Goal: Information Seeking & Learning: Learn about a topic

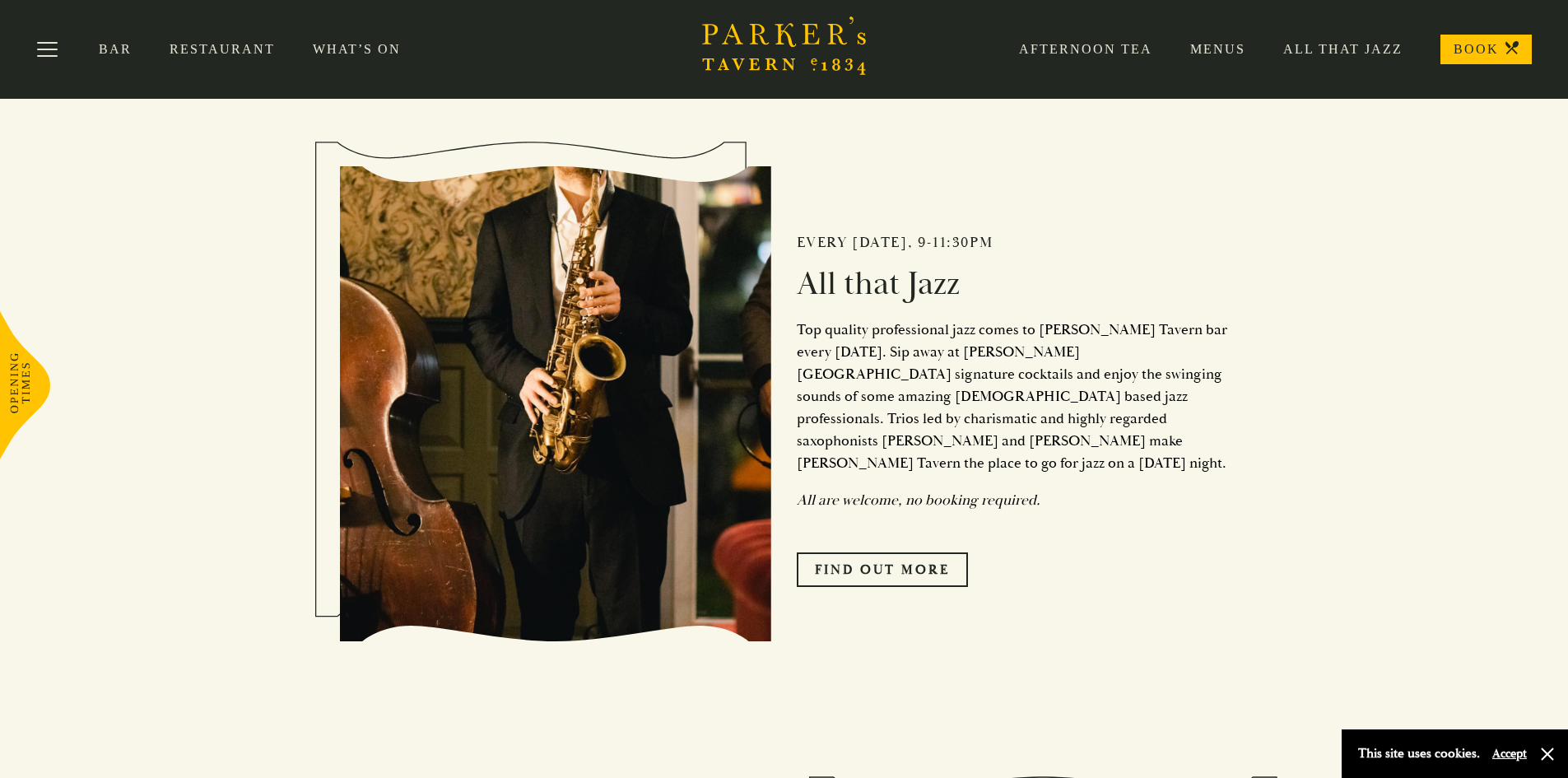
scroll to position [741, 0]
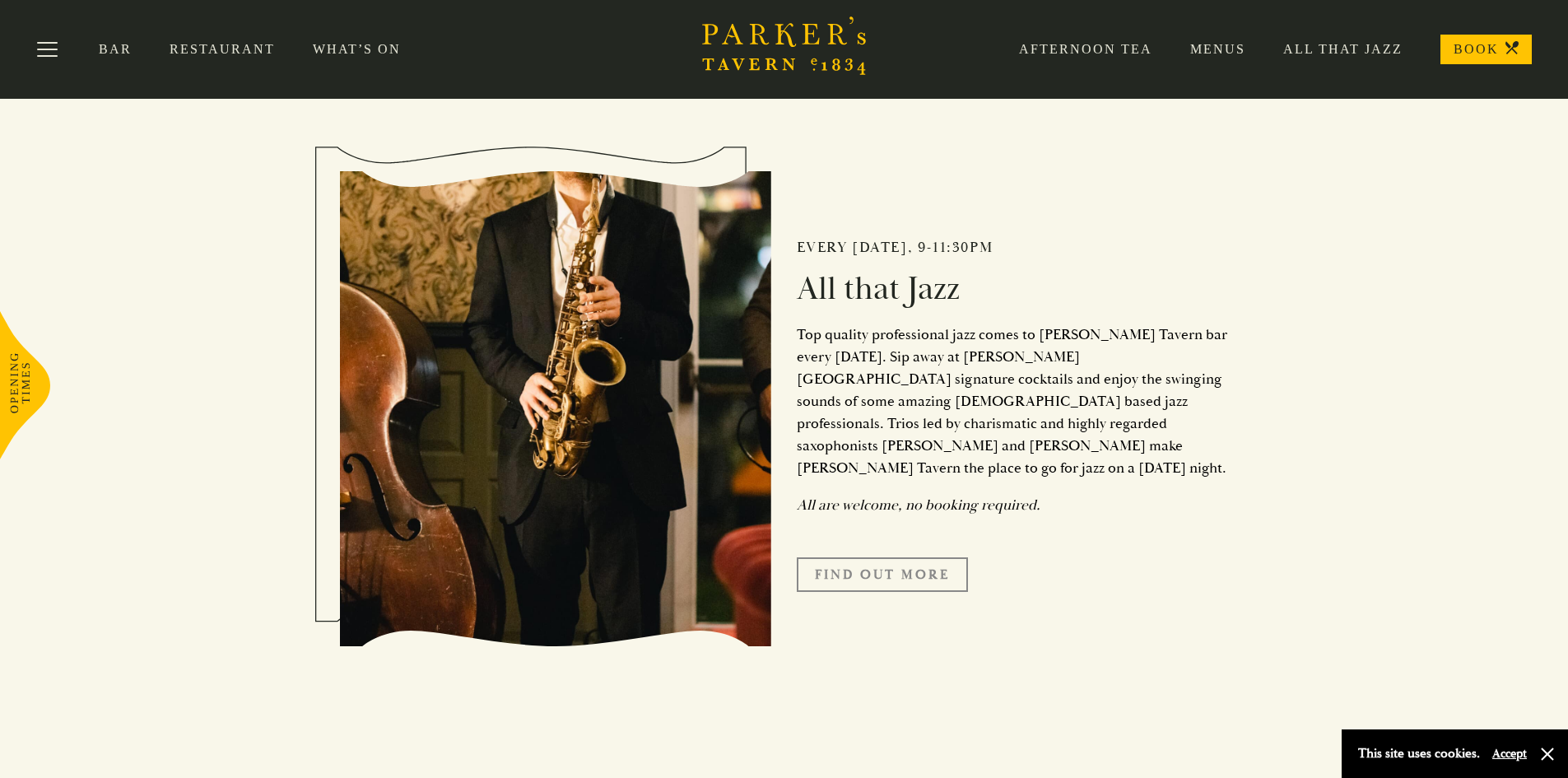
click at [933, 557] on link "Find Out More" at bounding box center [881, 574] width 171 height 34
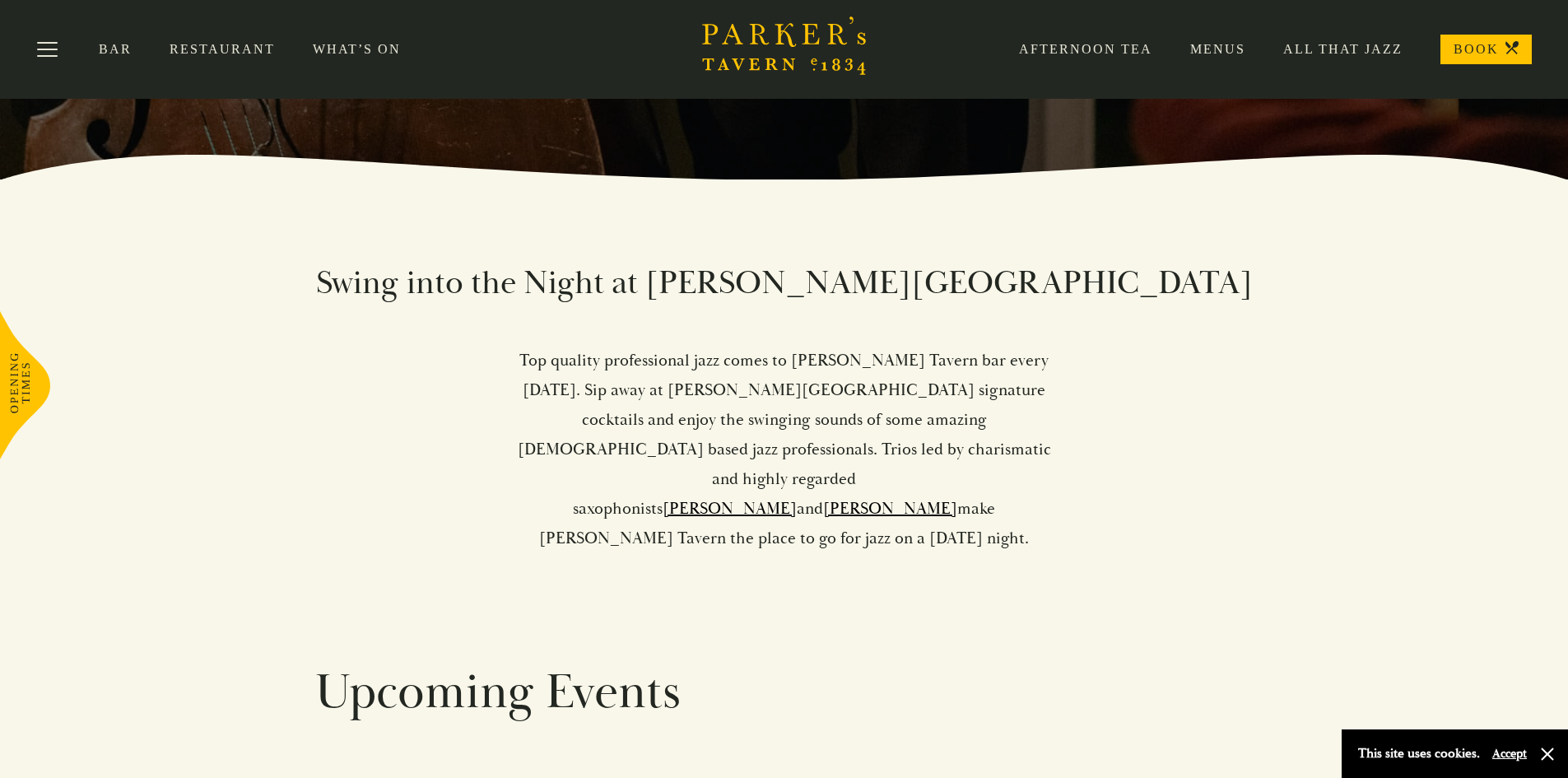
scroll to position [22, 0]
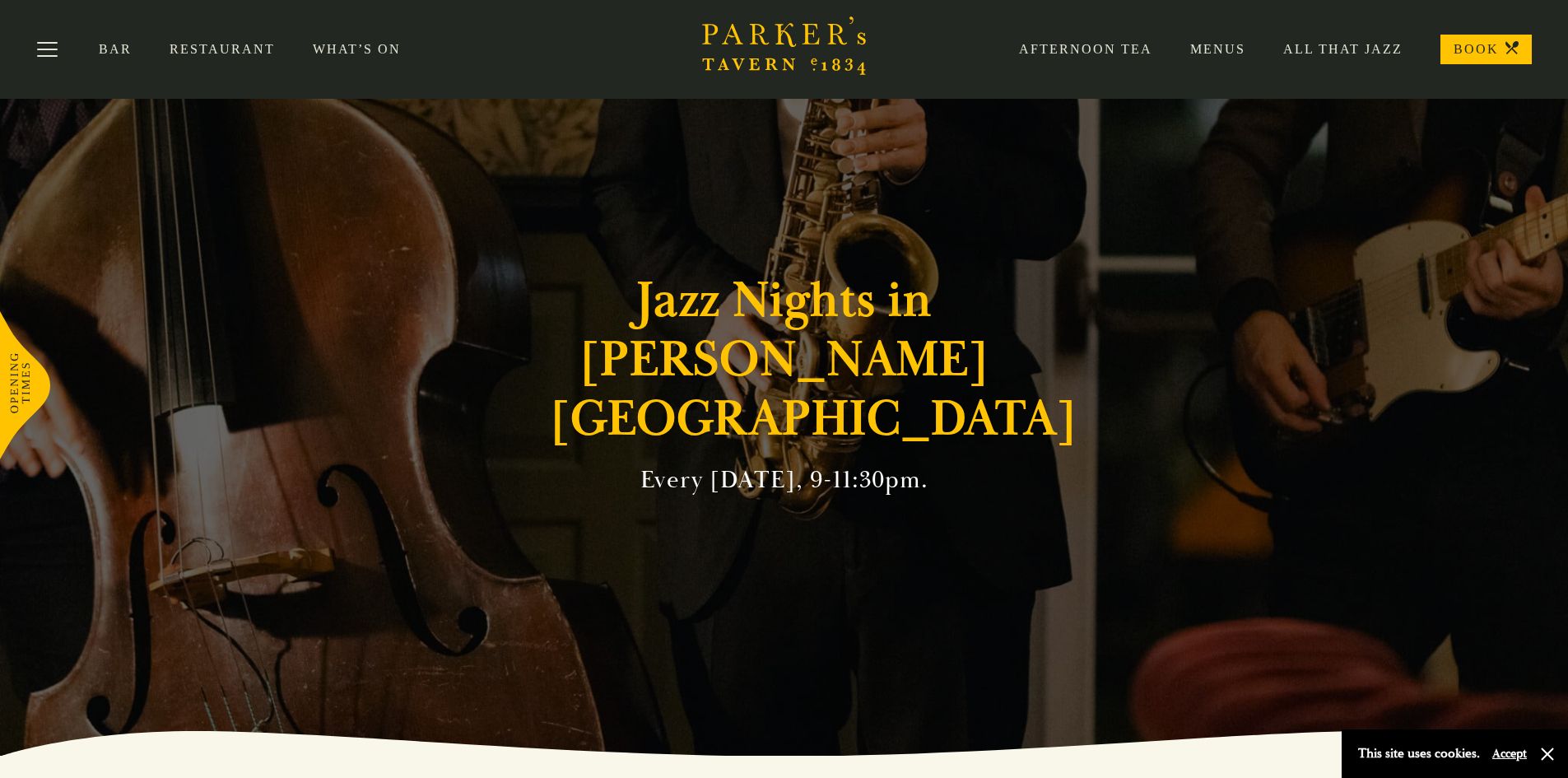
click at [1235, 52] on link "Menus" at bounding box center [1198, 50] width 93 height 17
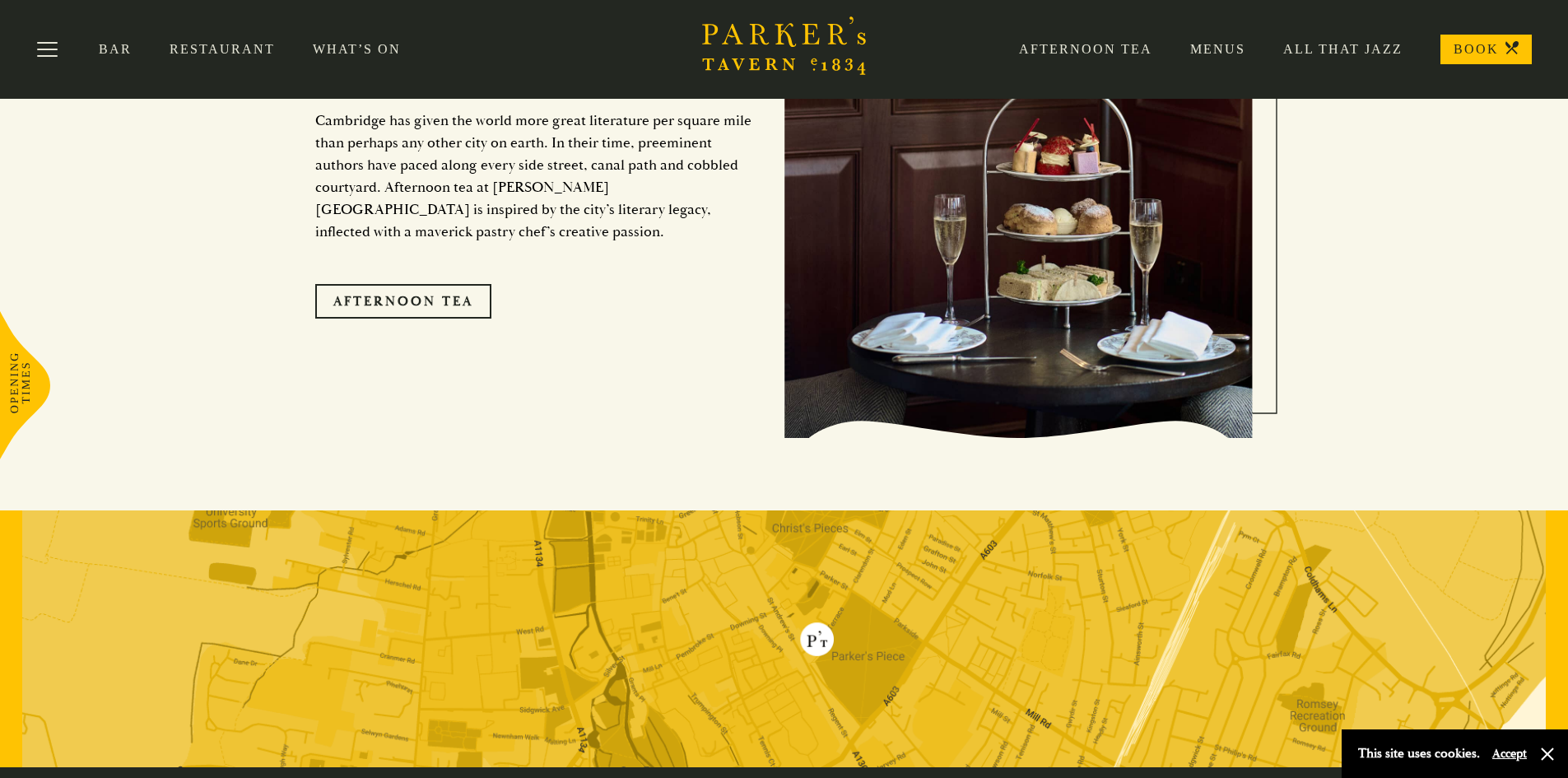
scroll to position [2962, 0]
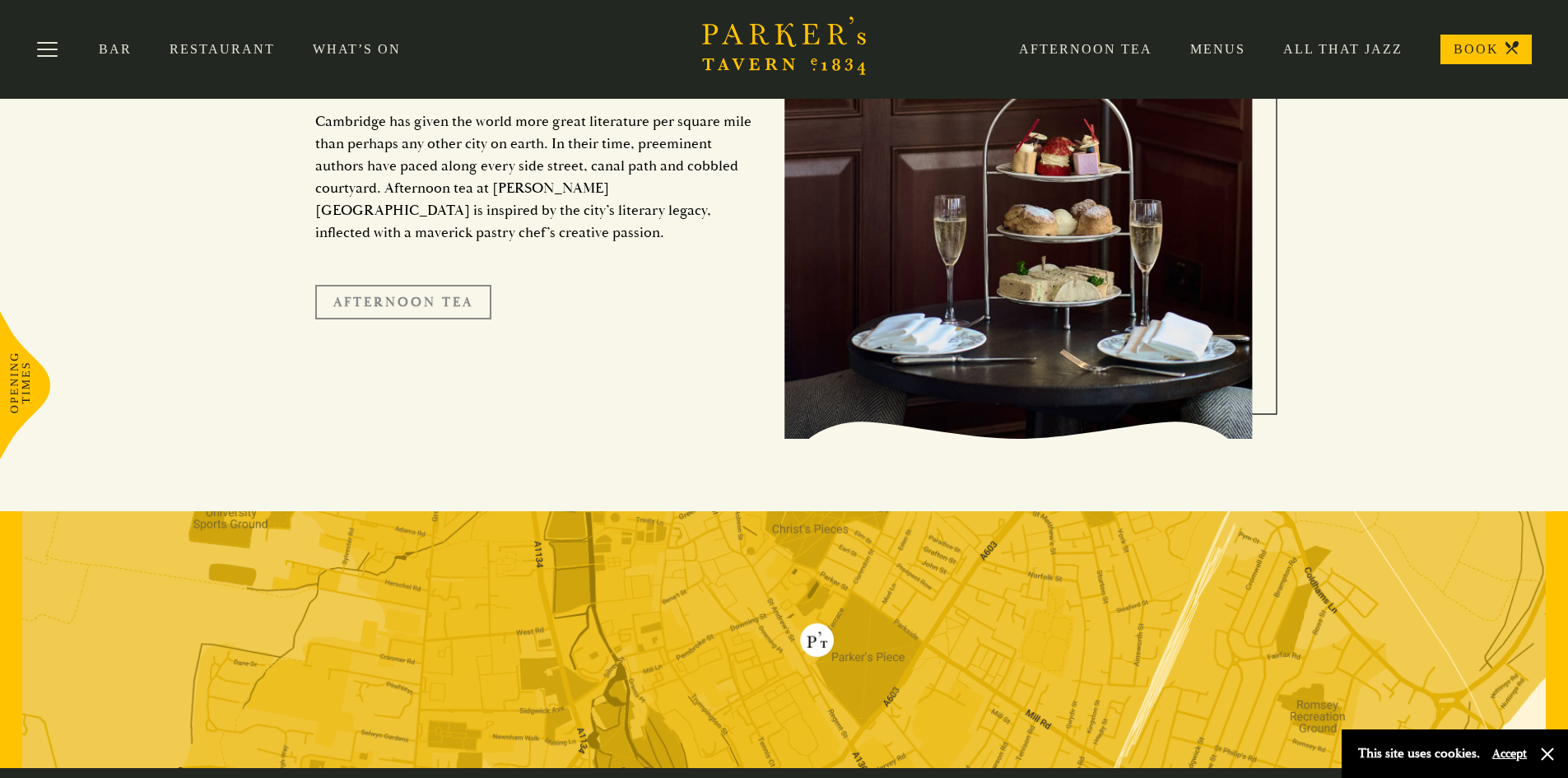
click at [437, 285] on link "Afternoon Tea" at bounding box center [403, 301] width 176 height 34
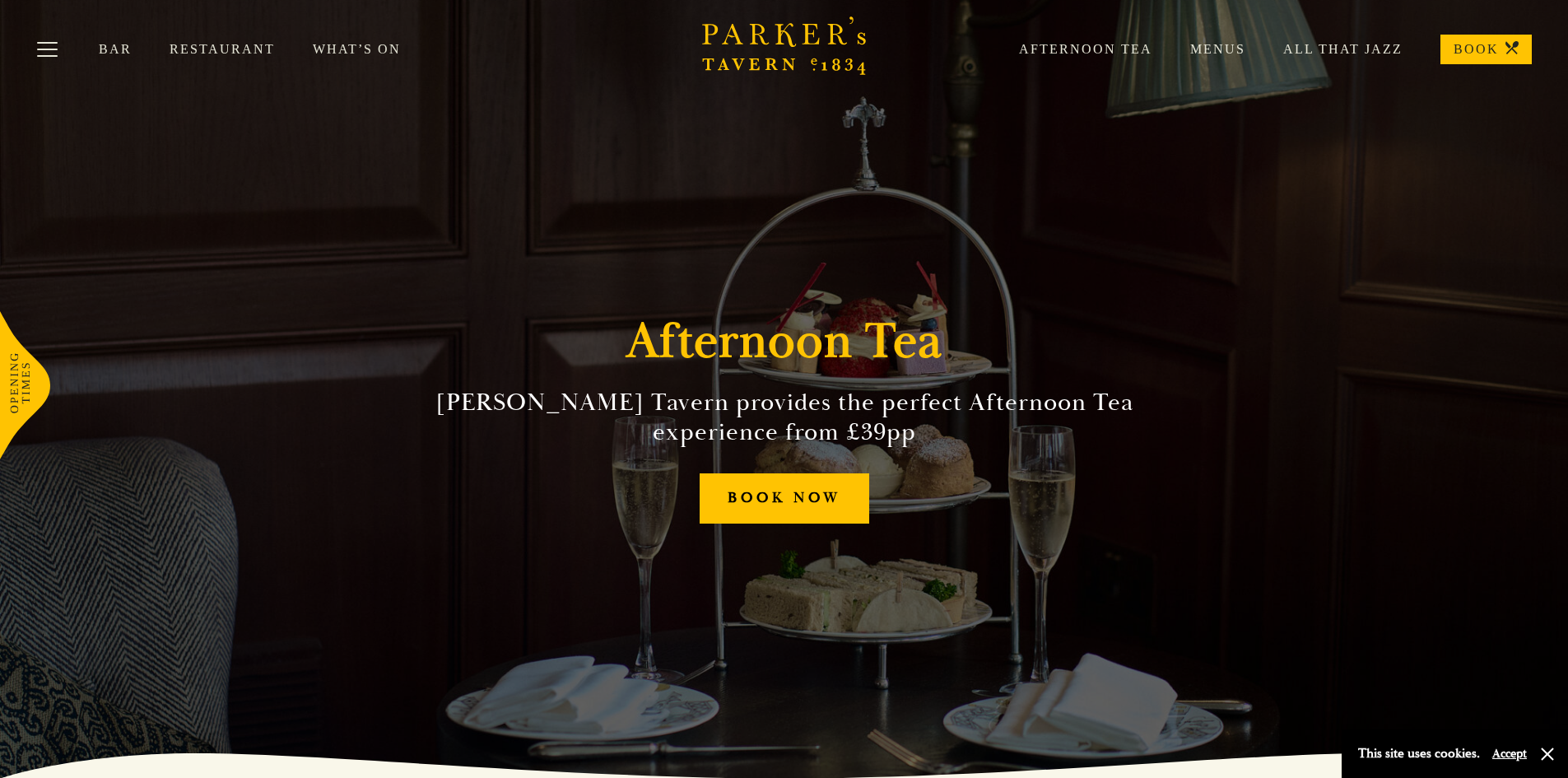
click at [1346, 51] on link "All That Jazz" at bounding box center [1323, 50] width 157 height 17
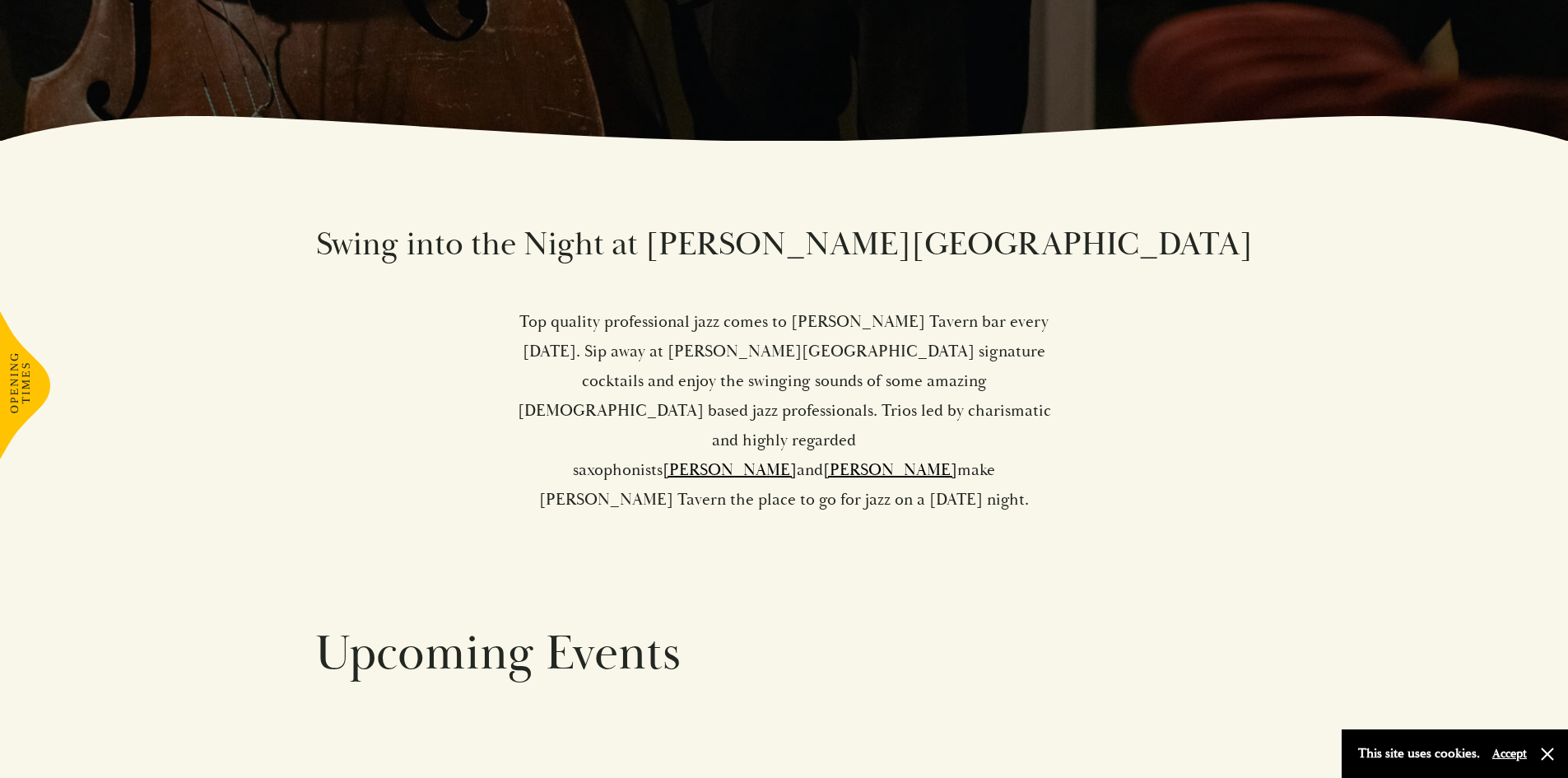
scroll to position [658, 0]
